Goal: Task Accomplishment & Management: Manage account settings

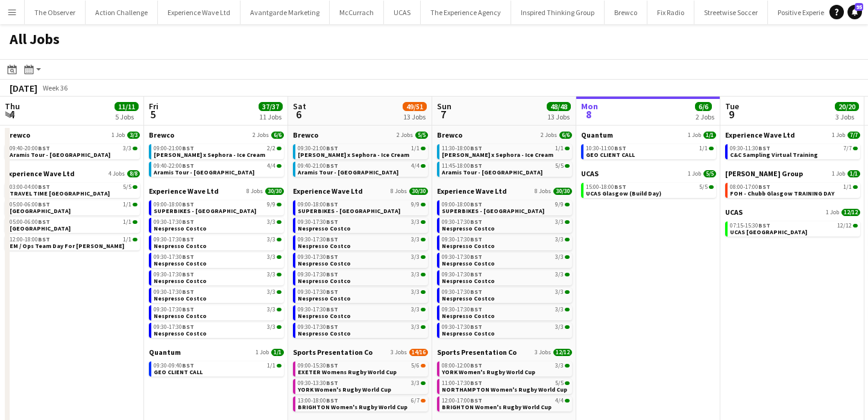
scroll to position [0, 253]
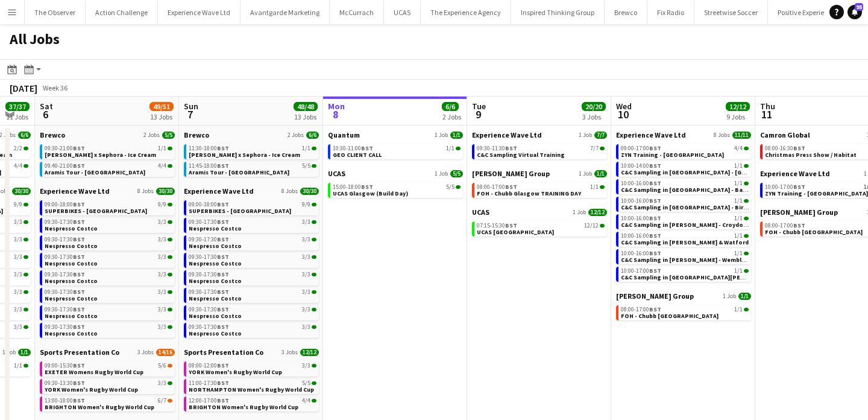
click at [13, 5] on button "Menu" at bounding box center [12, 12] width 24 height 24
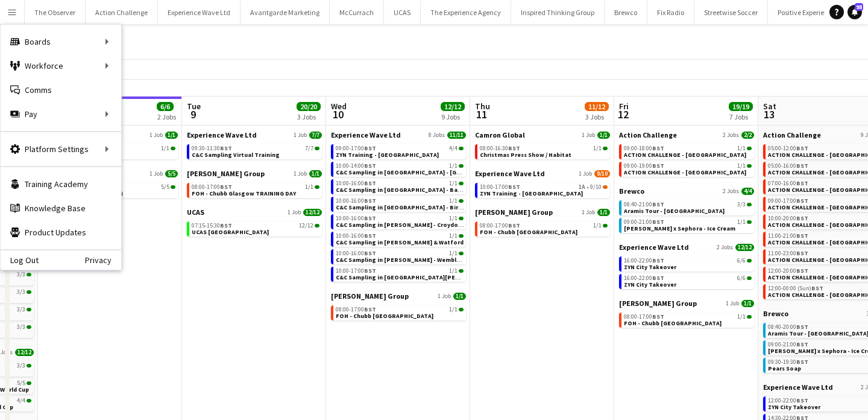
scroll to position [0, 457]
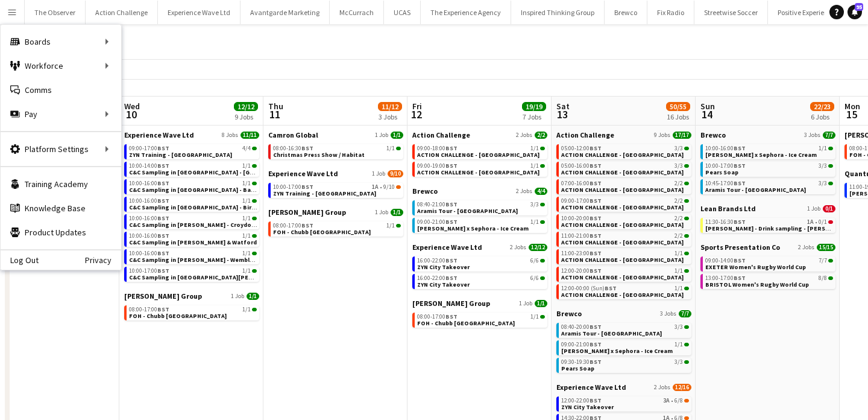
click at [633, 229] on app-calendar-brief-board "Action Challenge 9 Jobs 17/17 05:00-12:00 BST 3/3 ACTION CHALLENGE - LONDON 05:…" at bounding box center [623, 214] width 135 height 169
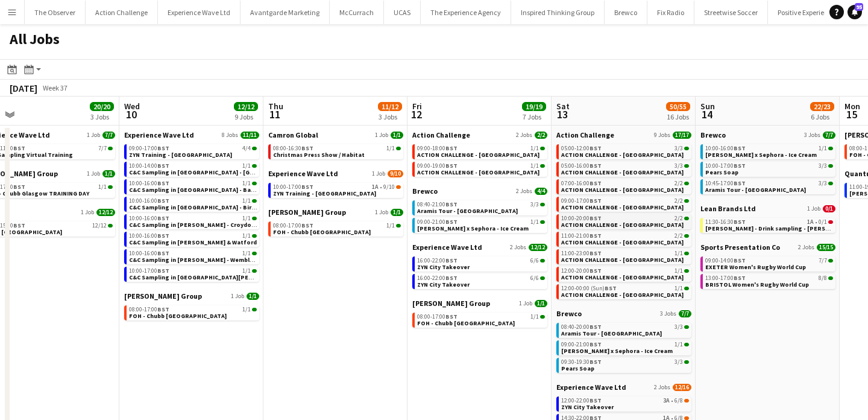
click at [629, 221] on span "ACTION CHALLENGE - [GEOGRAPHIC_DATA]" at bounding box center [622, 225] width 122 height 8
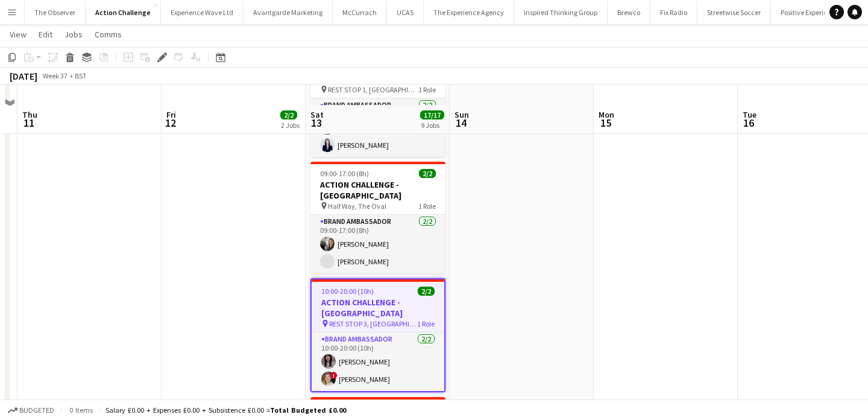
scroll to position [360, 0]
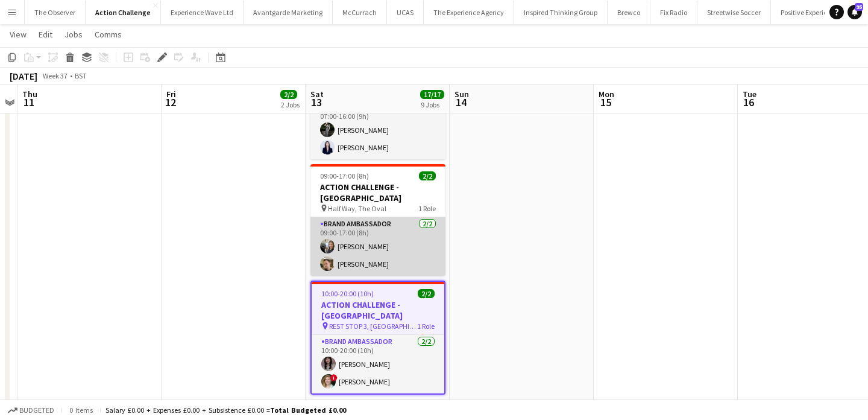
click at [411, 217] on app-card-role "Brand Ambassador [DATE] 09:00-17:00 (8h) [PERSON_NAME] [PERSON_NAME]" at bounding box center [377, 246] width 135 height 58
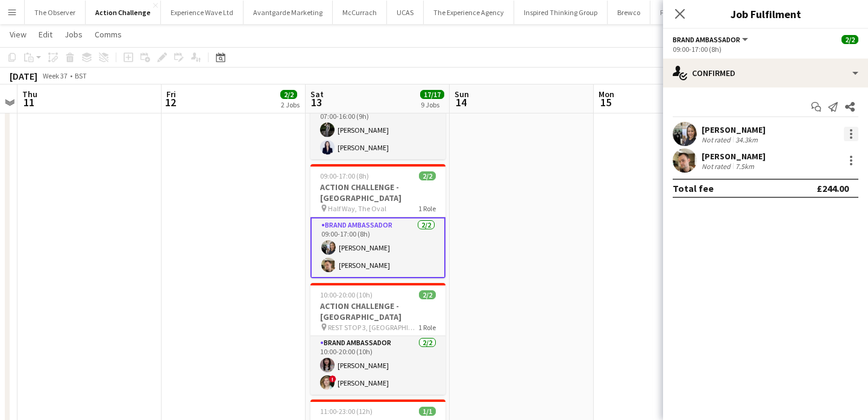
click at [849, 137] on div at bounding box center [851, 134] width 14 height 14
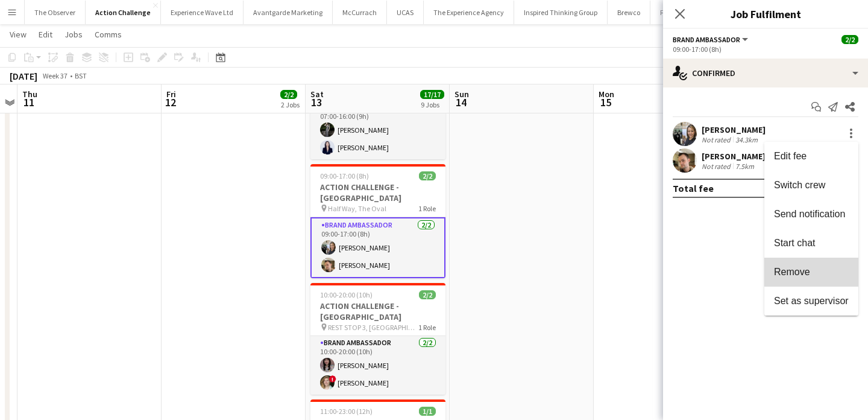
click at [828, 269] on span "Remove" at bounding box center [811, 271] width 75 height 11
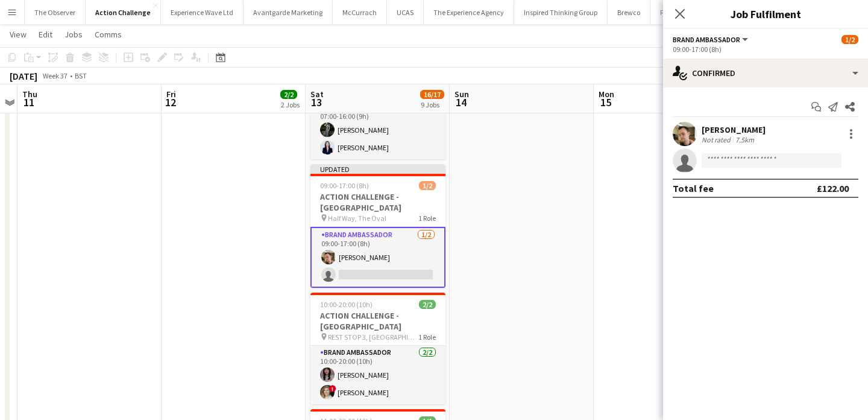
click at [566, 223] on app-date-cell at bounding box center [522, 306] width 144 height 1062
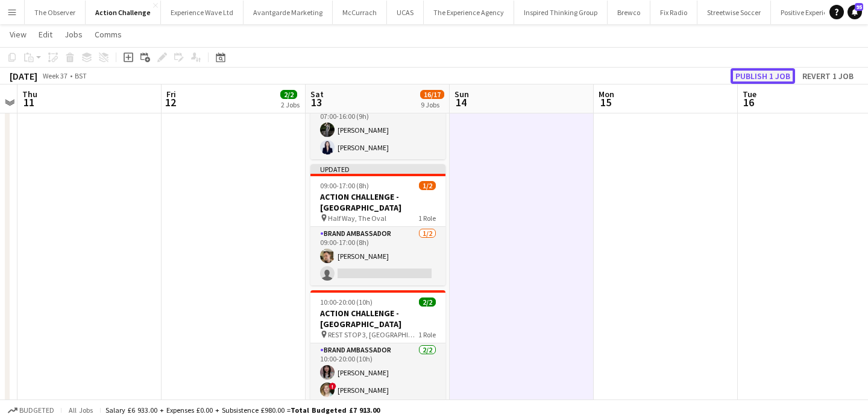
click at [764, 81] on button "Publish 1 job" at bounding box center [763, 76] width 65 height 16
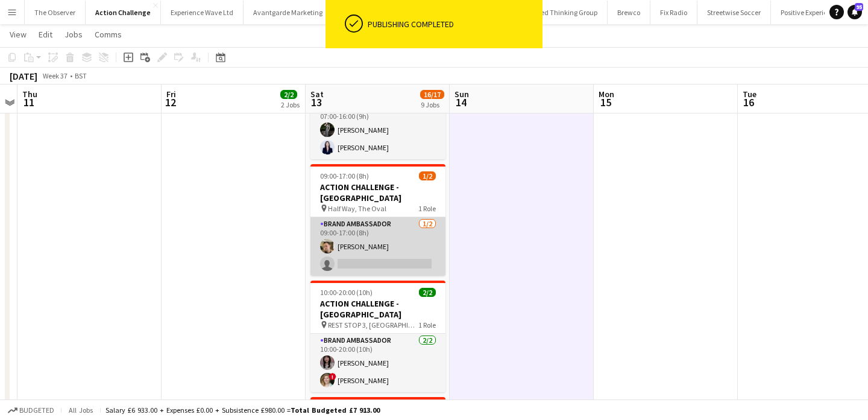
click at [421, 217] on app-card-role "Brand Ambassador [DATE] 09:00-17:00 (8h) [PERSON_NAME] single-neutral-actions" at bounding box center [377, 246] width 135 height 58
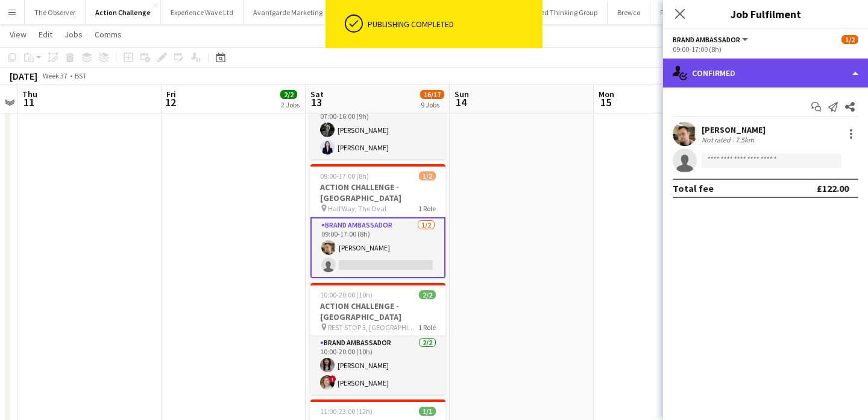
click at [779, 69] on div "single-neutral-actions-check-2 Confirmed" at bounding box center [765, 72] width 205 height 29
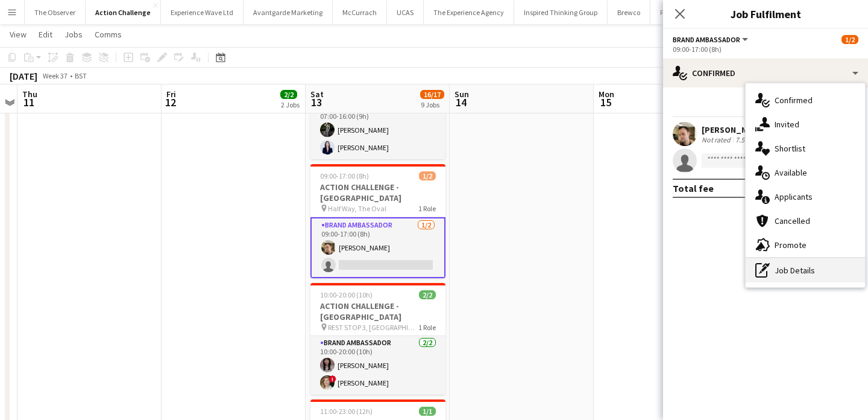
click at [791, 273] on div "pen-write Job Details" at bounding box center [805, 270] width 119 height 24
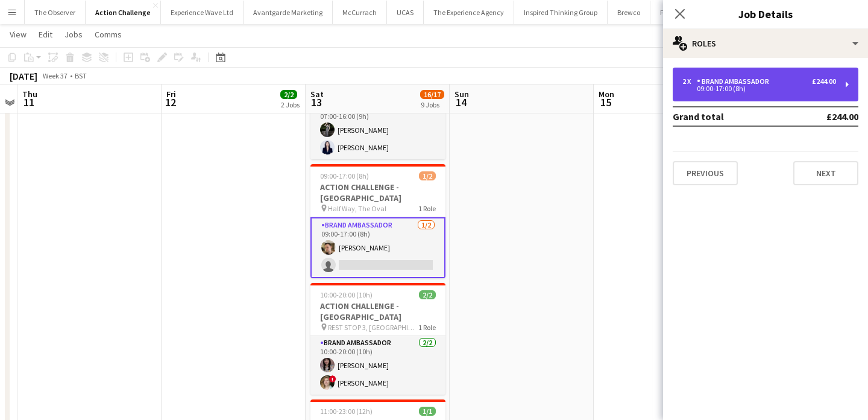
click at [777, 92] on div "2 x Brand Ambassador £244.00 09:00-17:00 (8h)" at bounding box center [766, 85] width 186 height 34
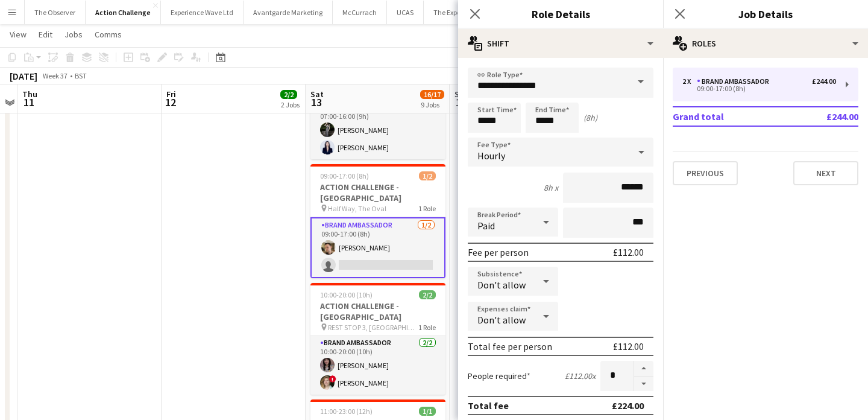
click at [275, 263] on app-date-cell "09:00-18:00 (9h) 1/1 ACTION CHALLENGE - [GEOGRAPHIC_DATA] pin FINISH, [PERSON_N…" at bounding box center [234, 306] width 144 height 1062
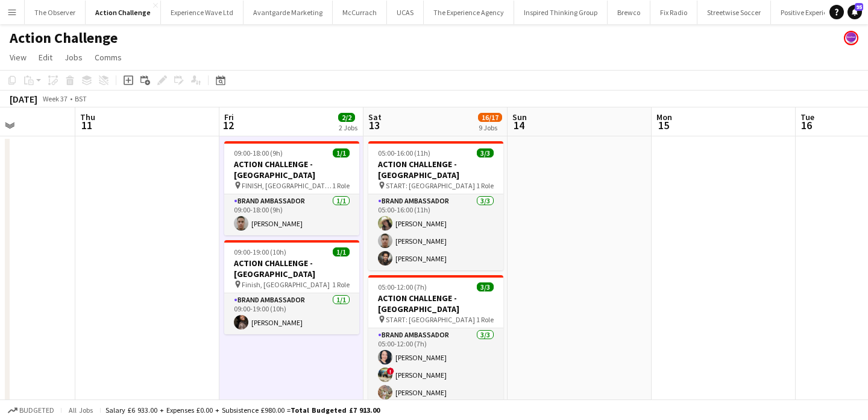
scroll to position [0, 350]
